Goal: Navigation & Orientation: Go to known website

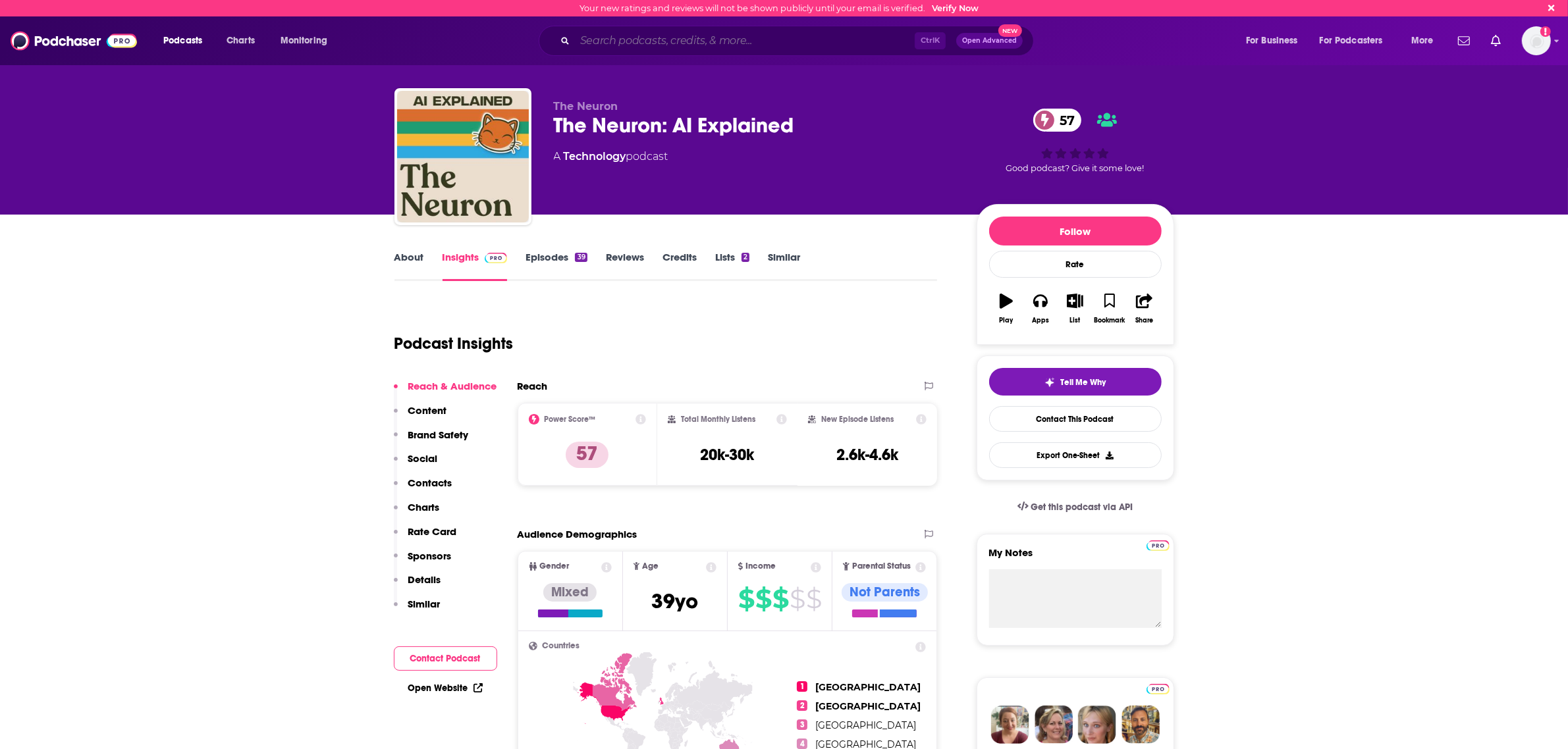
click at [650, 42] on input "Search podcasts, credits, & more..." at bounding box center [745, 41] width 340 height 21
click at [775, 21] on div "Podcasts Charts Monitoring Ctrl K Open Advanced New For Business For Podcasters…" at bounding box center [784, 41] width 1568 height 48
click at [761, 35] on input "Search podcasts, credits, & more..." at bounding box center [745, 41] width 340 height 21
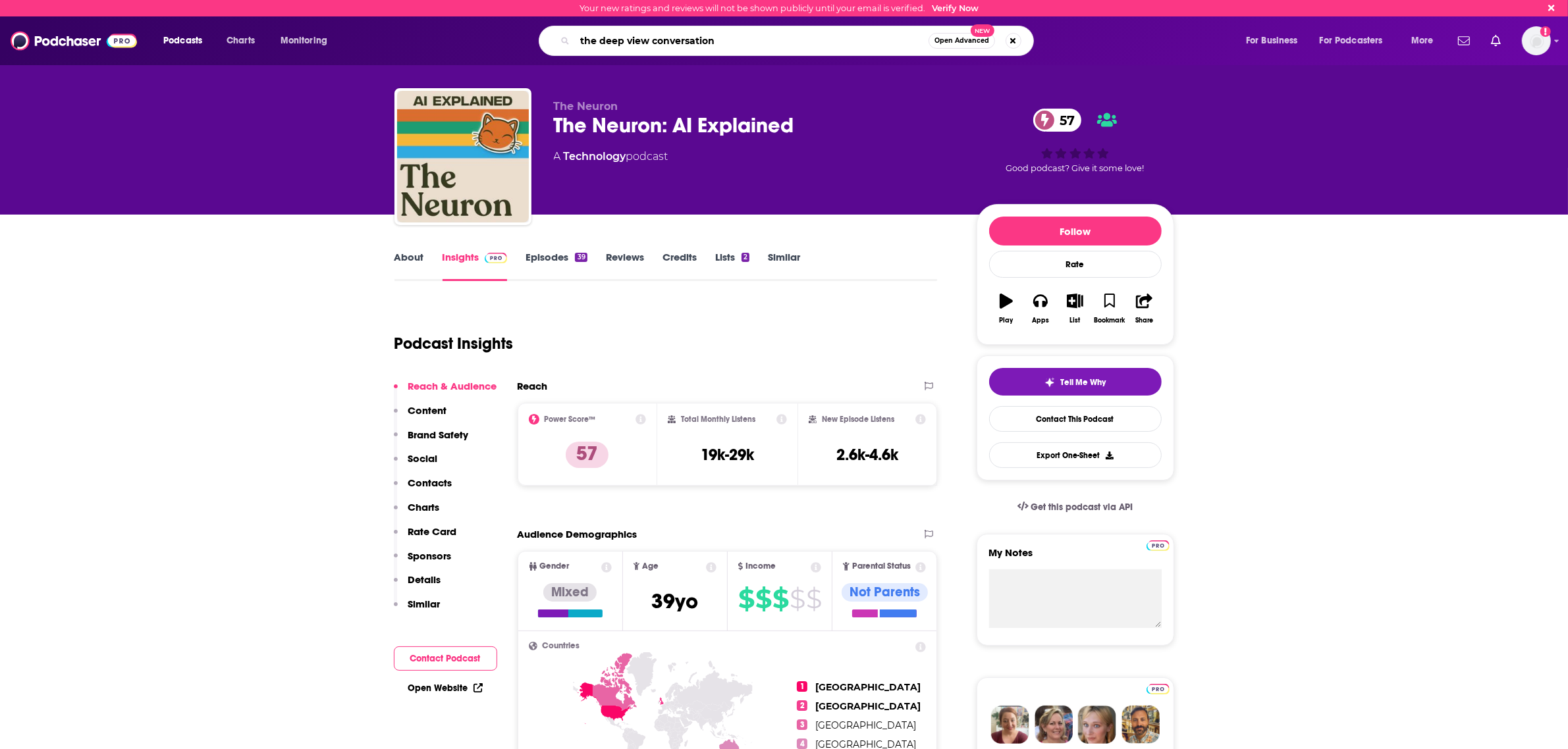
type input "the deep view conversations"
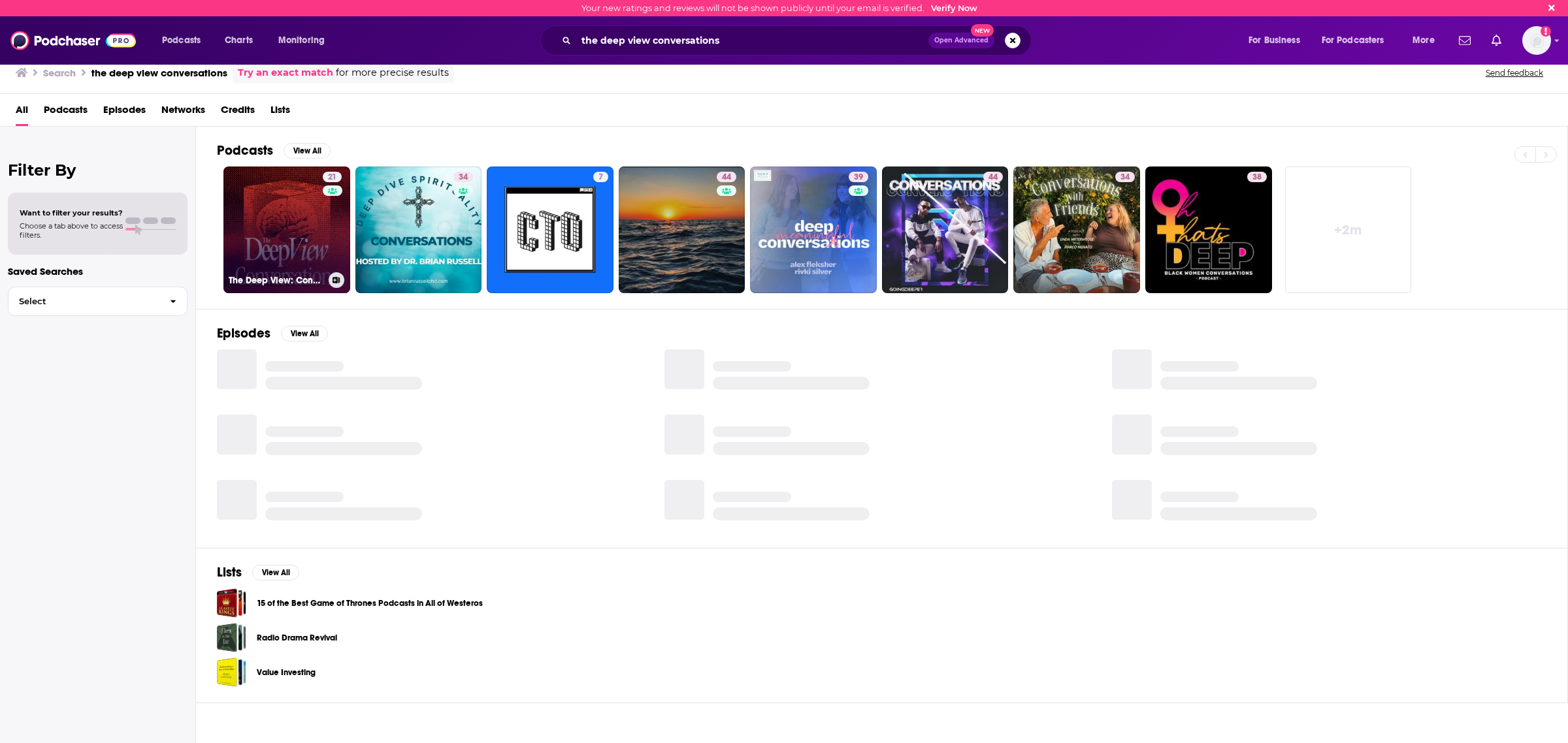
click at [291, 232] on link "21 The Deep View: Conversations" at bounding box center [286, 229] width 126 height 126
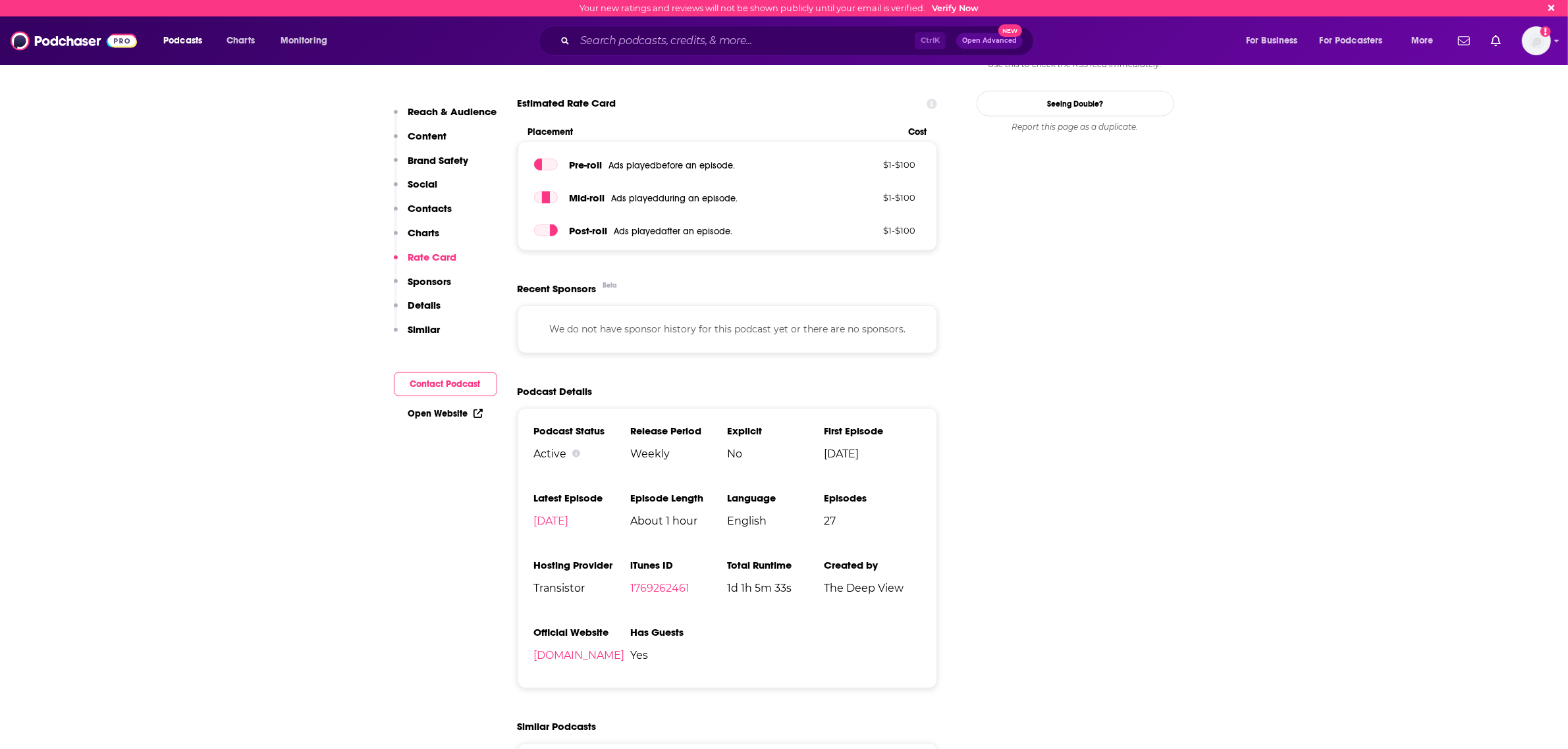
scroll to position [1646, 0]
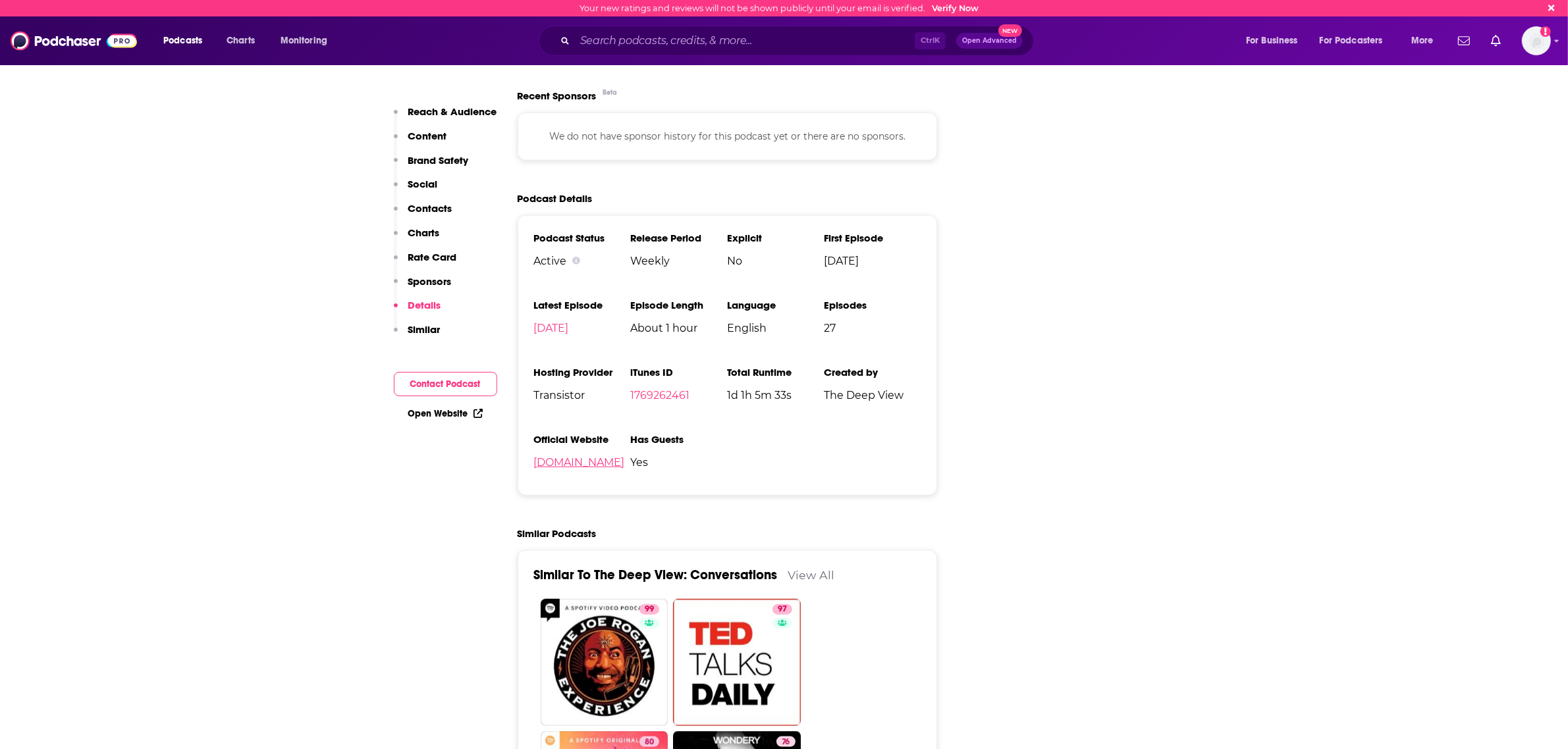
click at [556, 469] on link "thedeepview.co" at bounding box center [580, 462] width 91 height 13
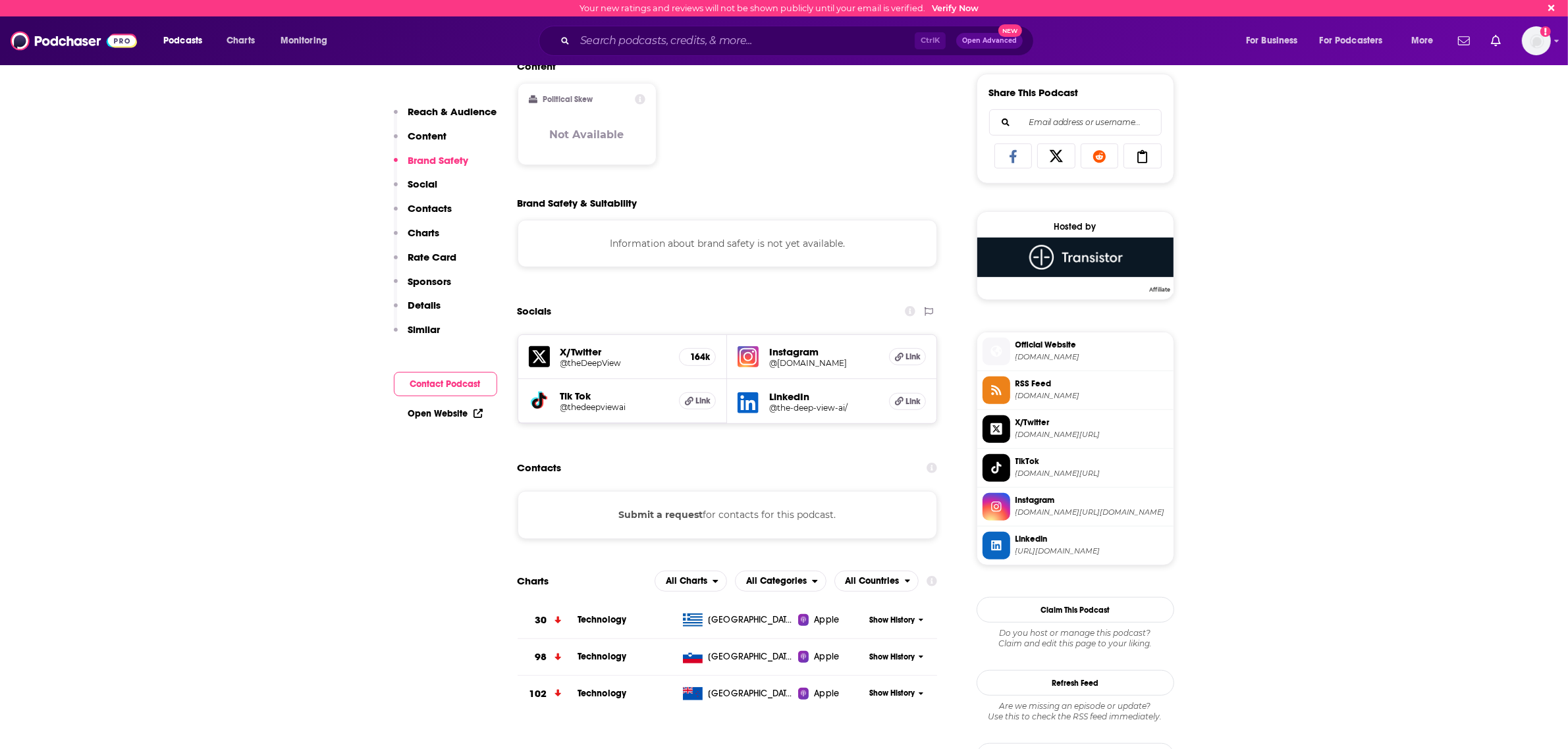
scroll to position [823, 0]
